Goal: Transaction & Acquisition: Purchase product/service

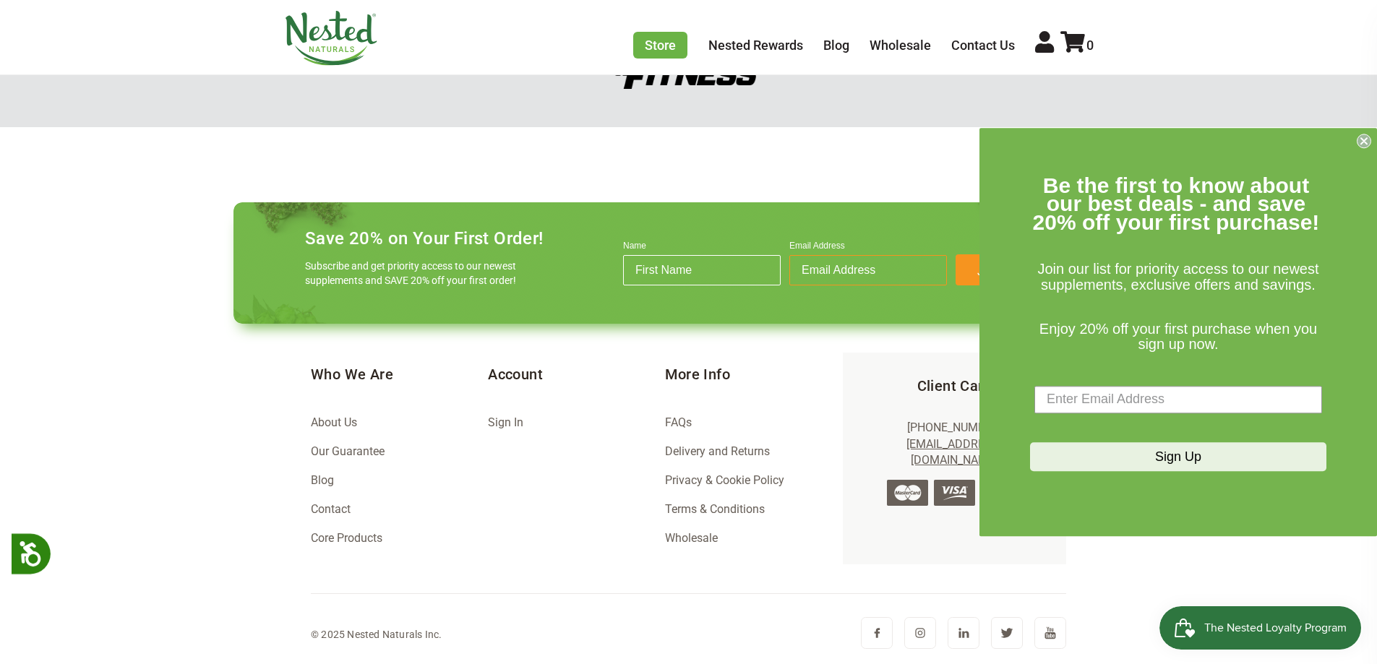
scroll to position [0, 508]
click at [979, 138] on circle "Close dialog" at bounding box center [1364, 141] width 14 height 14
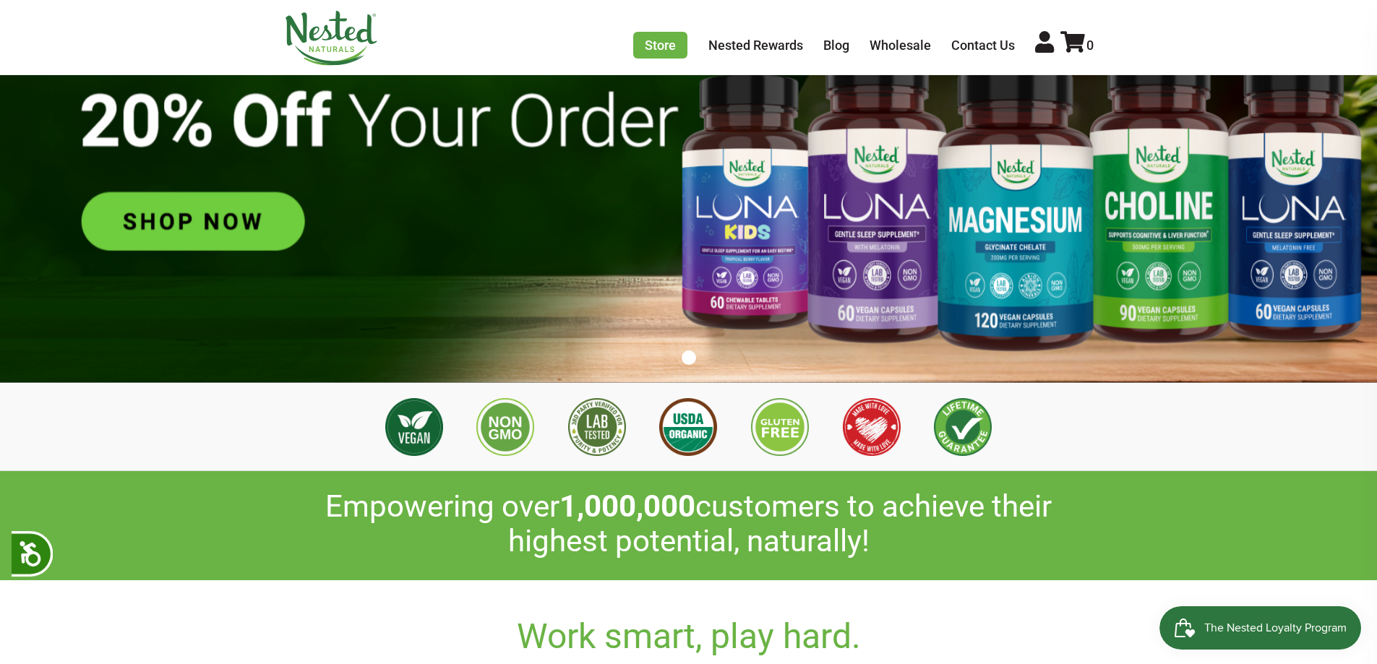
scroll to position [72, 0]
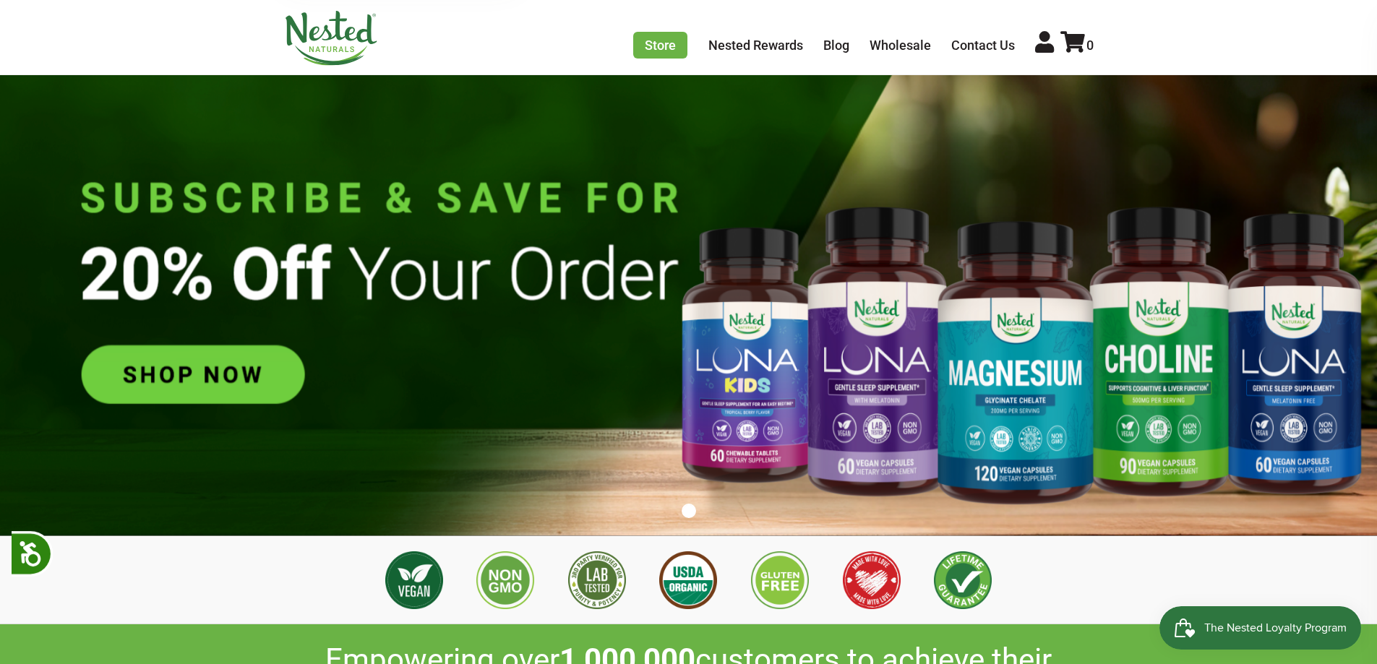
click at [248, 384] on img at bounding box center [688, 295] width 1377 height 484
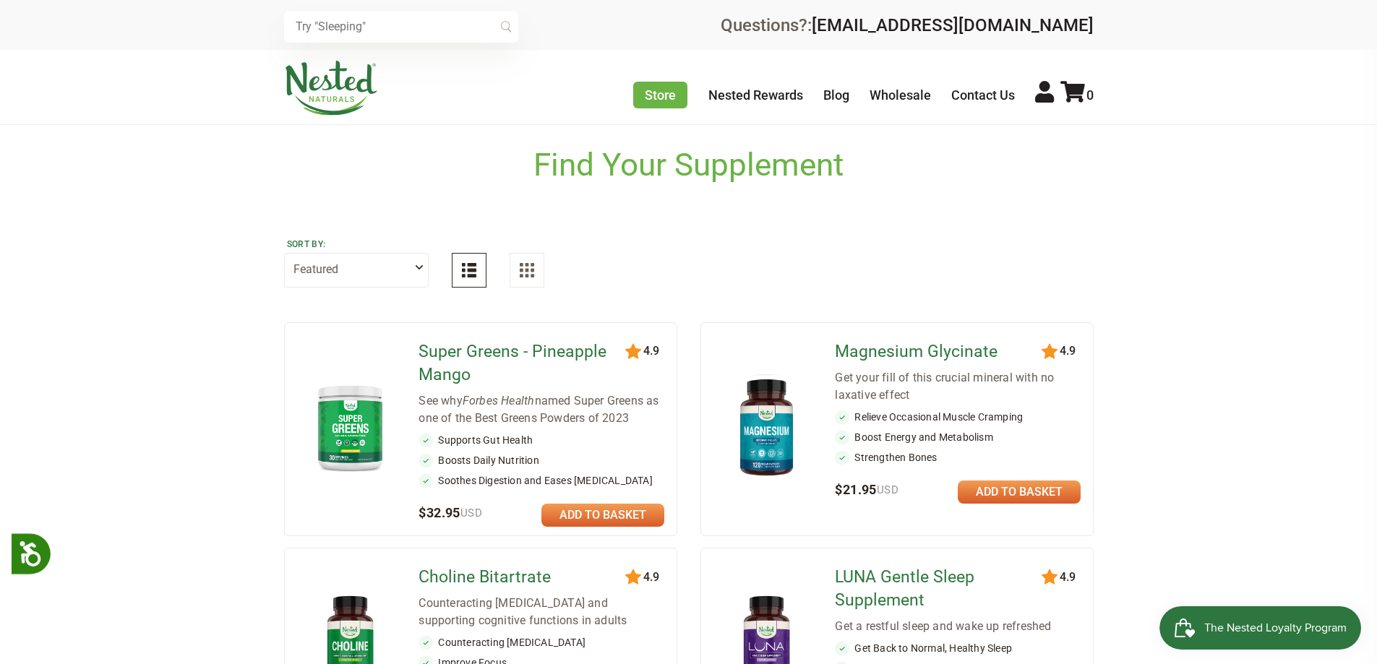
drag, startPoint x: 613, startPoint y: 510, endPoint x: 616, endPoint y: 447, distance: 63.0
click at [612, 511] on link at bounding box center [602, 515] width 123 height 23
click at [1077, 77] on div "Store Healthy Aging Super Greens D-Mannose Choline Restful Sleep LUNA Sleep Sup…" at bounding box center [863, 88] width 460 height 38
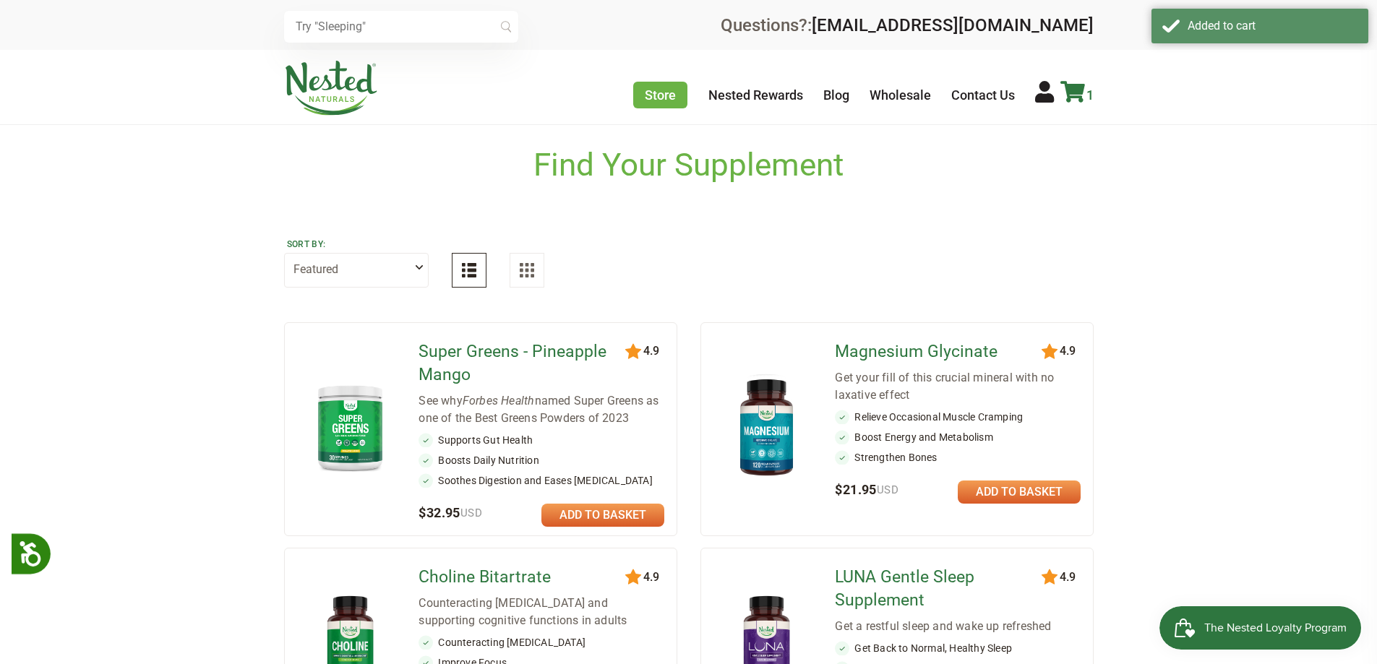
click at [1076, 85] on icon at bounding box center [1072, 92] width 25 height 22
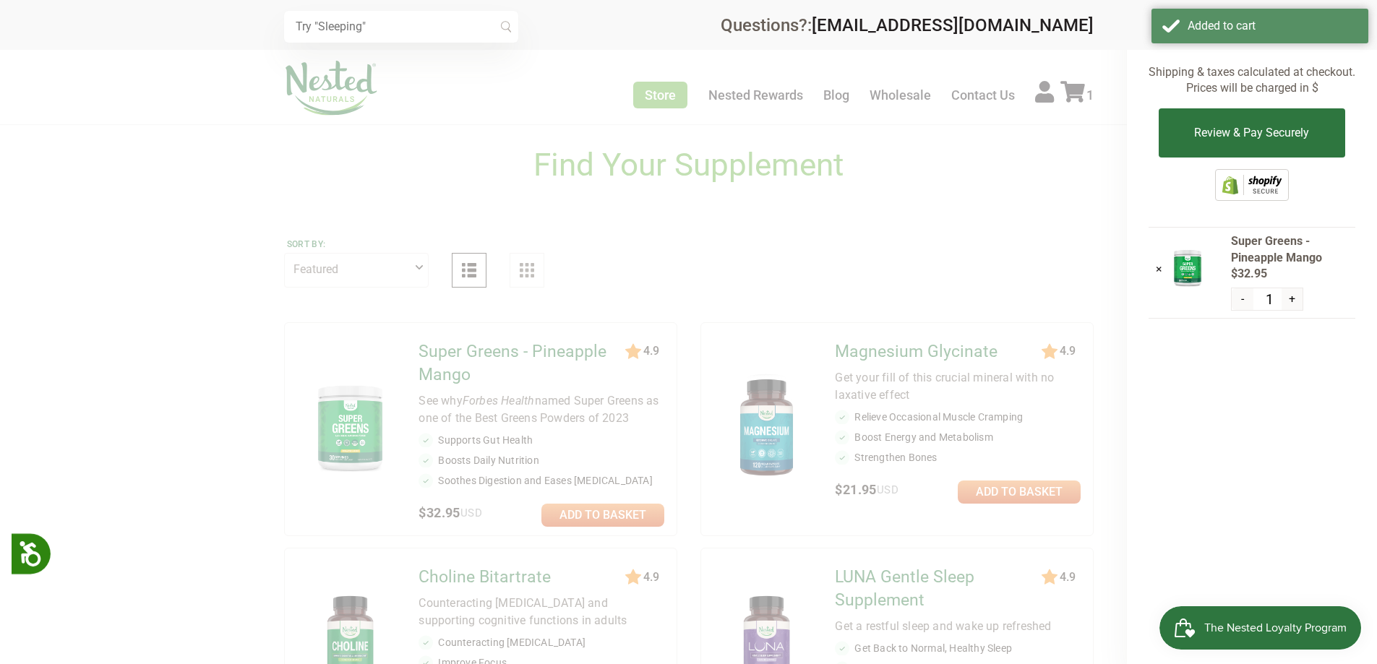
click at [1285, 299] on button "+" at bounding box center [1292, 299] width 21 height 22
type input "2"
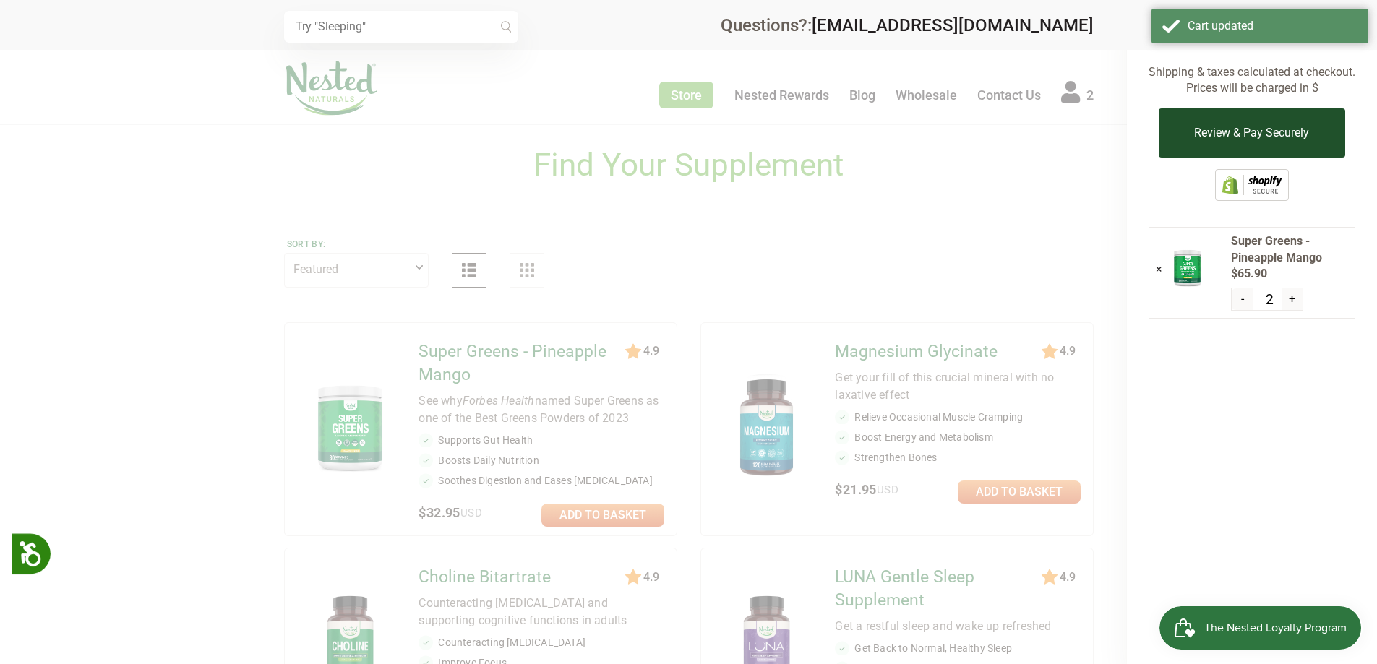
click at [1269, 115] on button "Review & Pay Securely" at bounding box center [1252, 132] width 186 height 49
